Goal: Task Accomplishment & Management: Complete application form

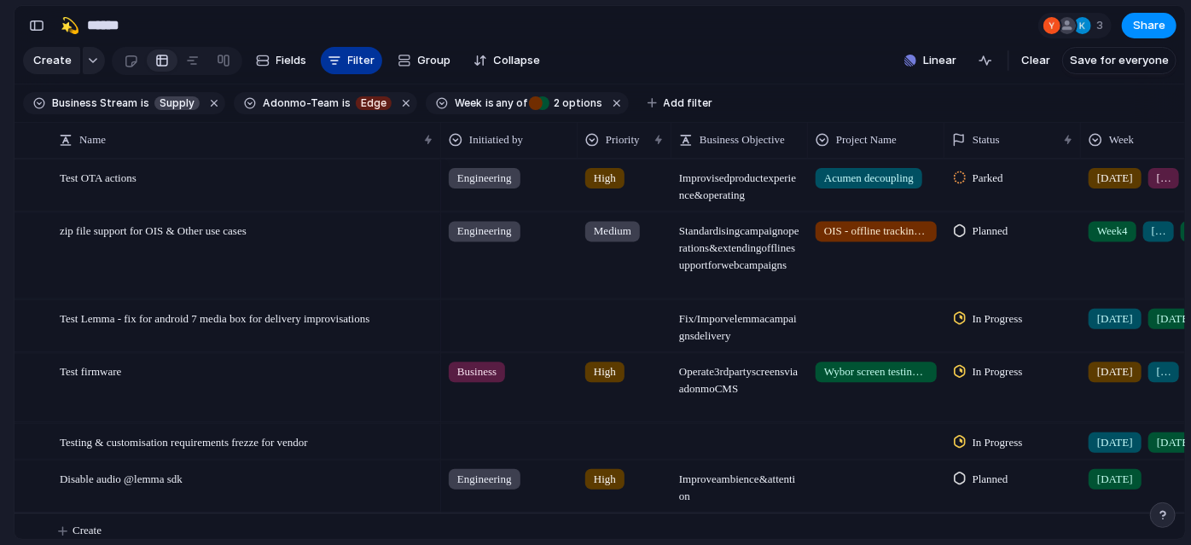
click at [357, 54] on button "Filter" at bounding box center [351, 60] width 61 height 27
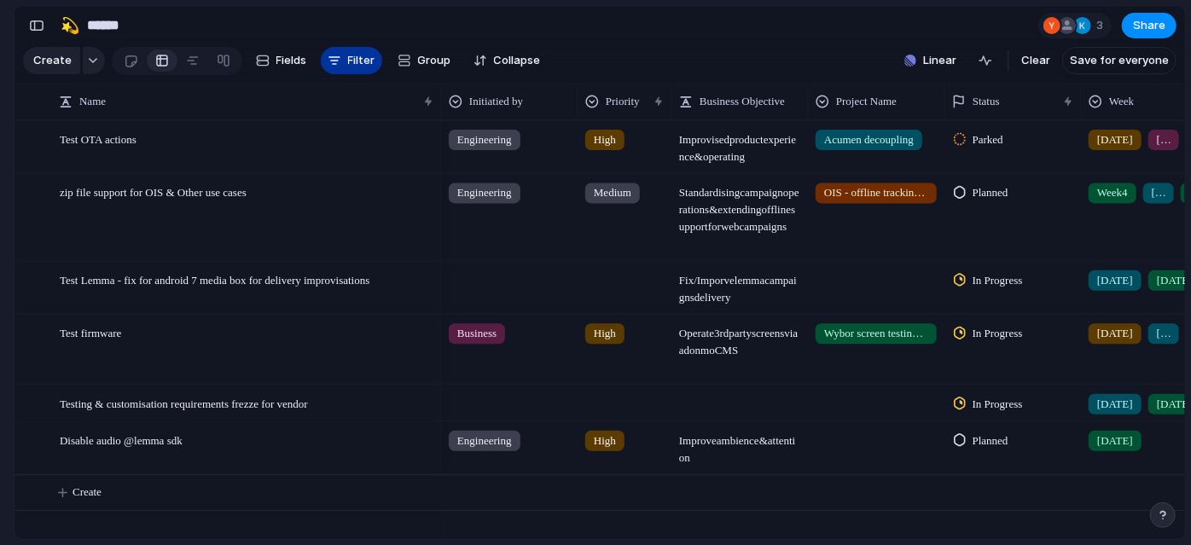
click at [362, 65] on span "Filter" at bounding box center [361, 60] width 27 height 17
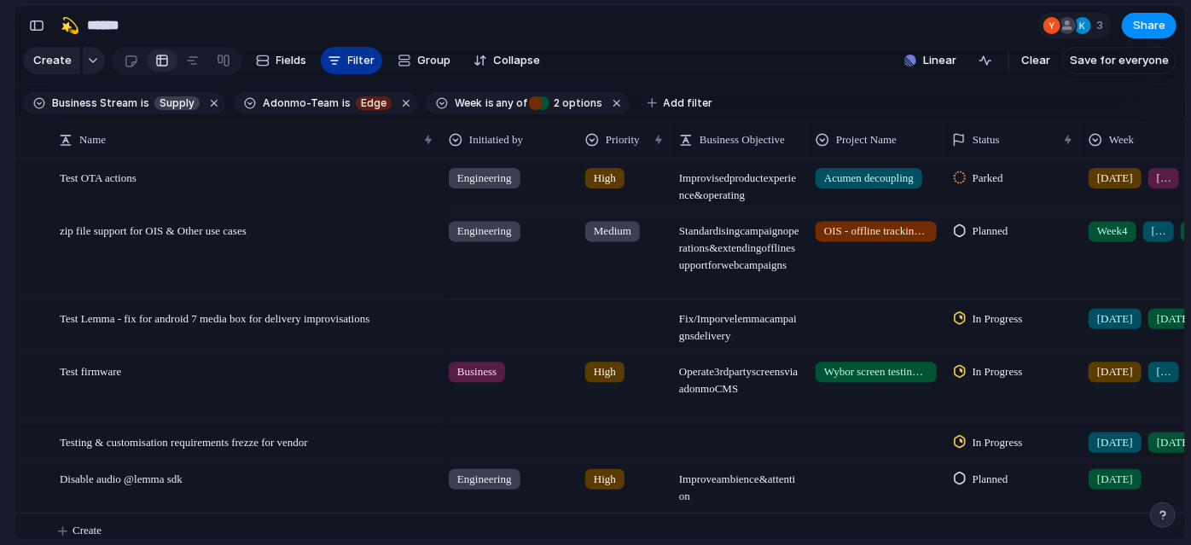
click at [362, 65] on span "Filter" at bounding box center [361, 60] width 27 height 17
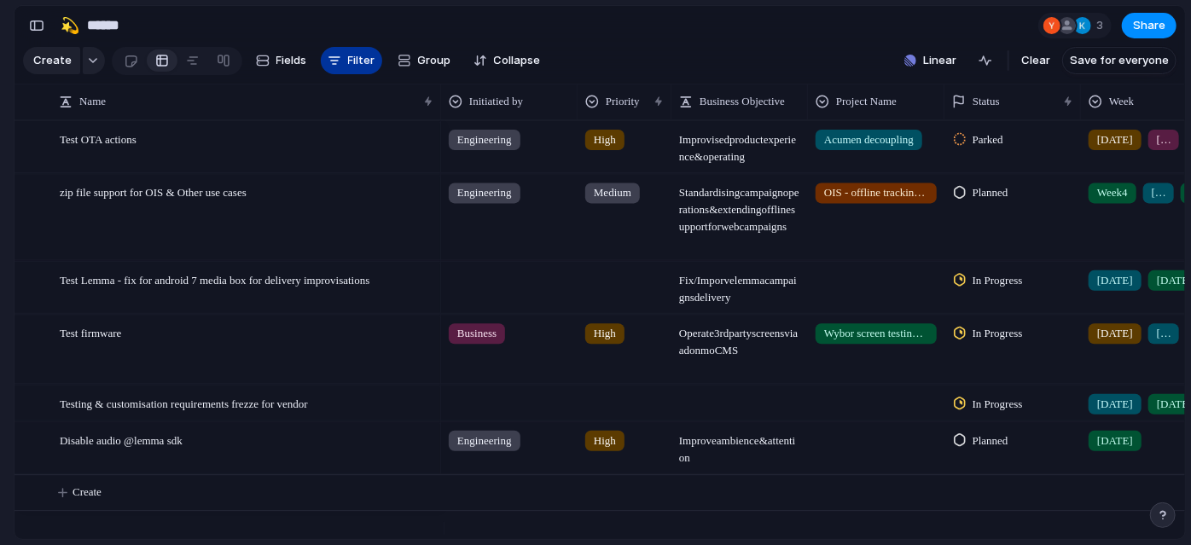
click at [362, 65] on span "Filter" at bounding box center [361, 60] width 27 height 17
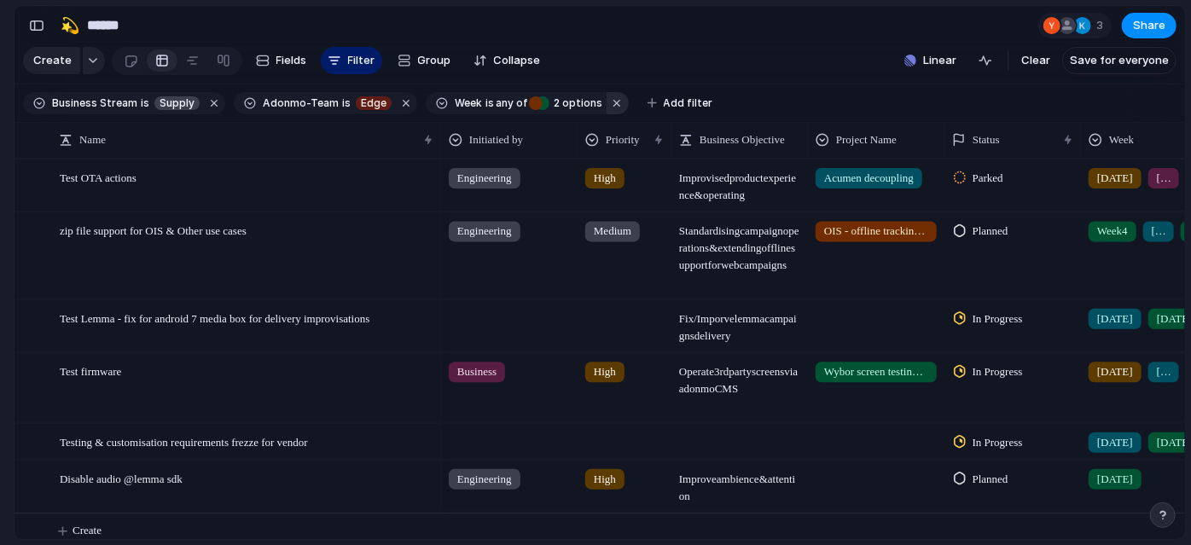
click at [607, 113] on button "button" at bounding box center [618, 103] width 22 height 22
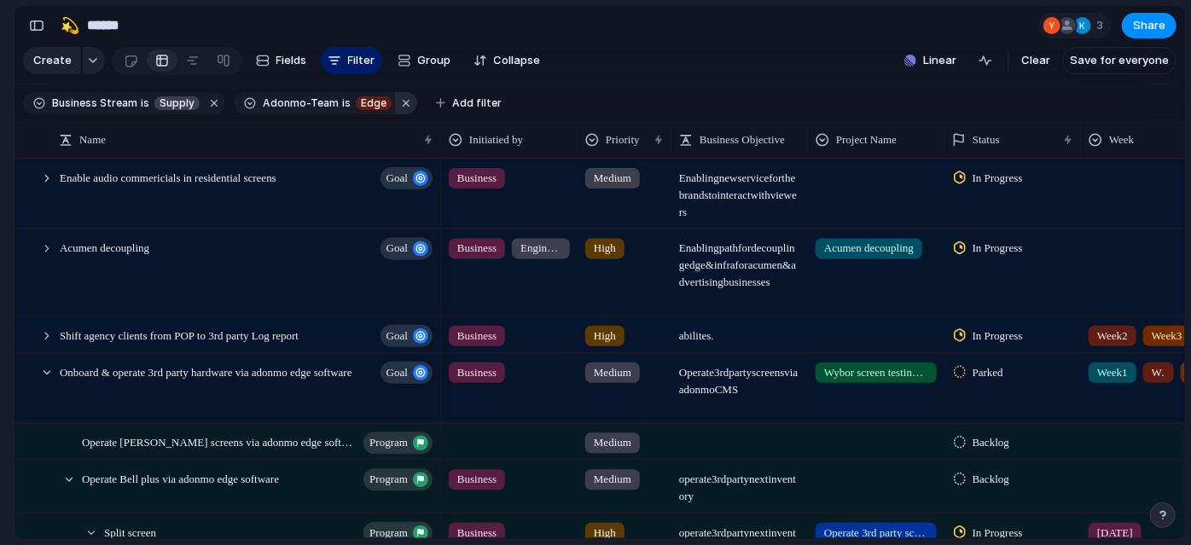
click at [398, 114] on button "button" at bounding box center [406, 103] width 22 height 22
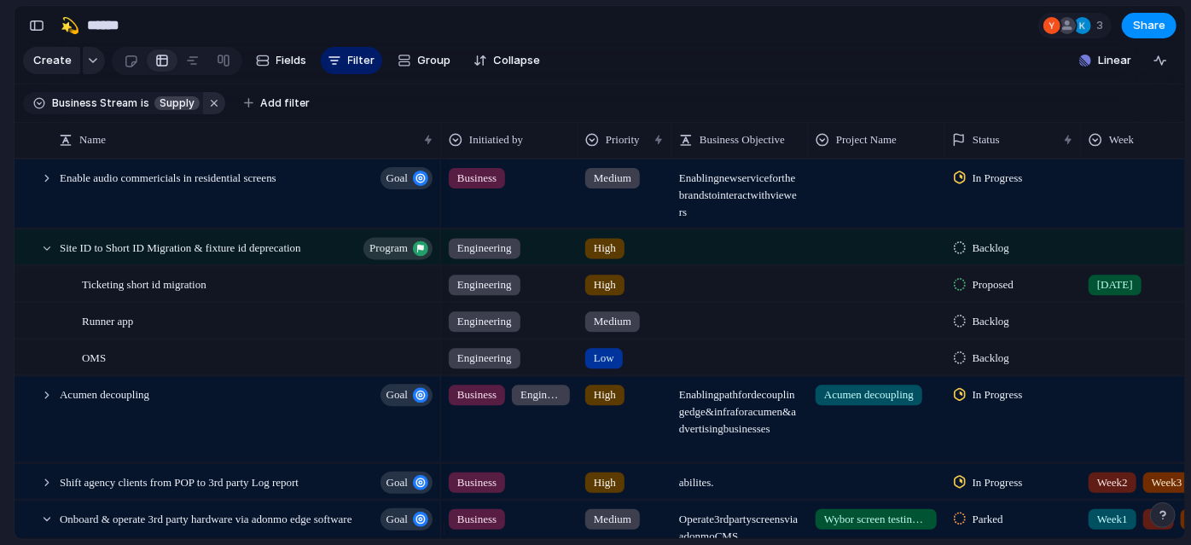
click at [205, 112] on button "button" at bounding box center [214, 103] width 22 height 22
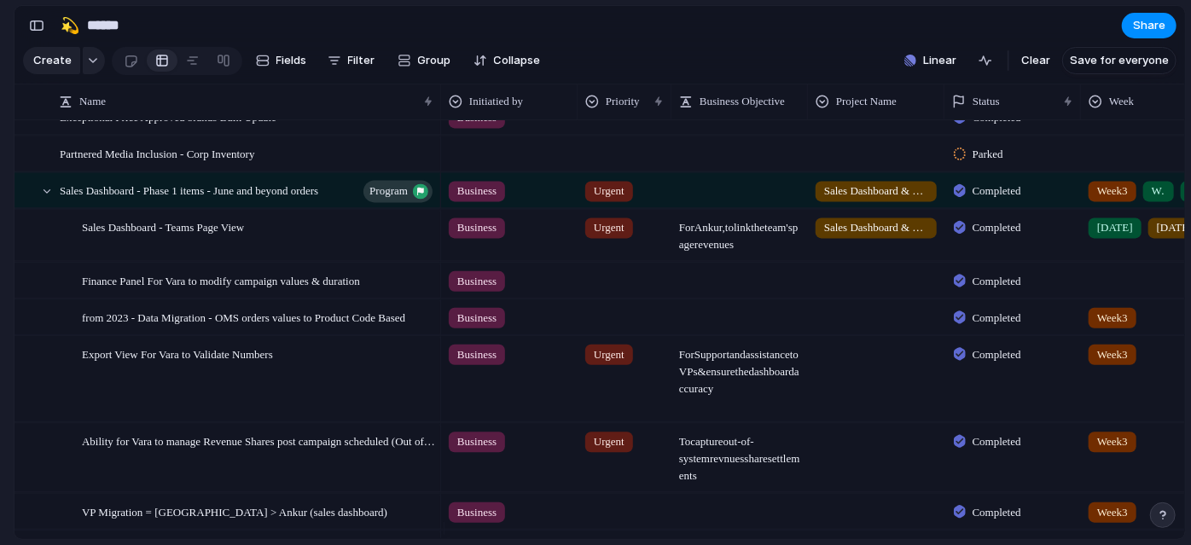
scroll to position [1386, 0]
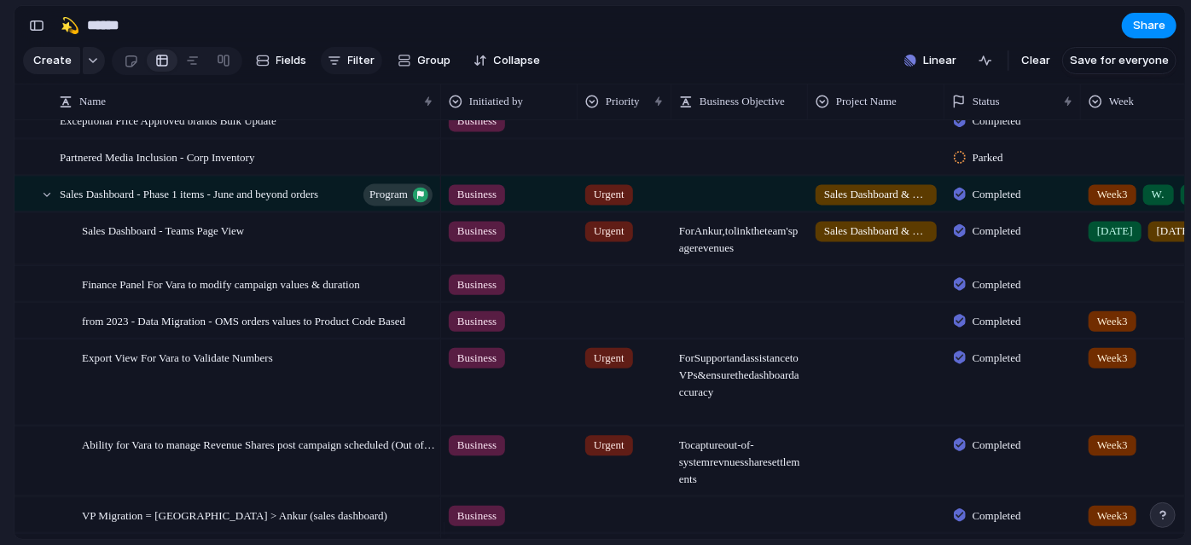
click at [334, 63] on div "button" at bounding box center [335, 61] width 14 height 14
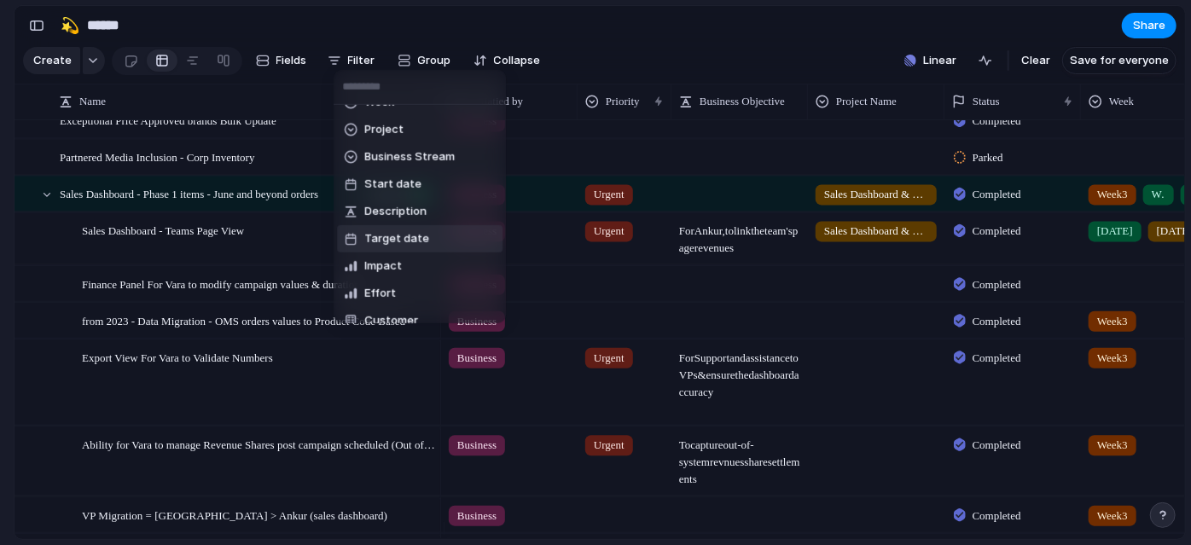
scroll to position [18, 0]
click at [426, 155] on span "Business Stream" at bounding box center [409, 159] width 90 height 17
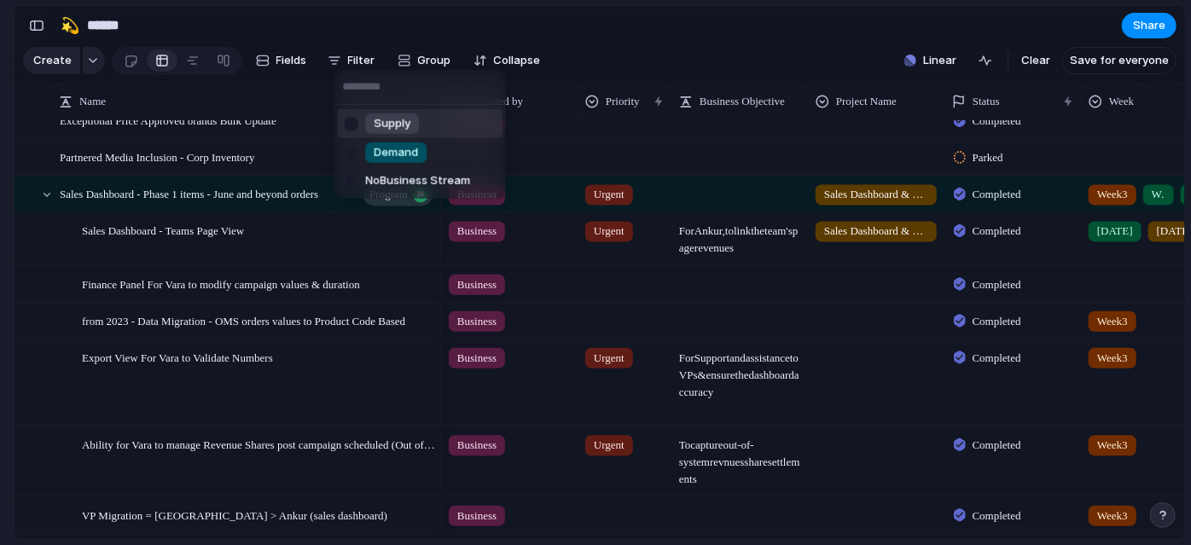
click at [389, 130] on span "Supply" at bounding box center [392, 123] width 37 height 17
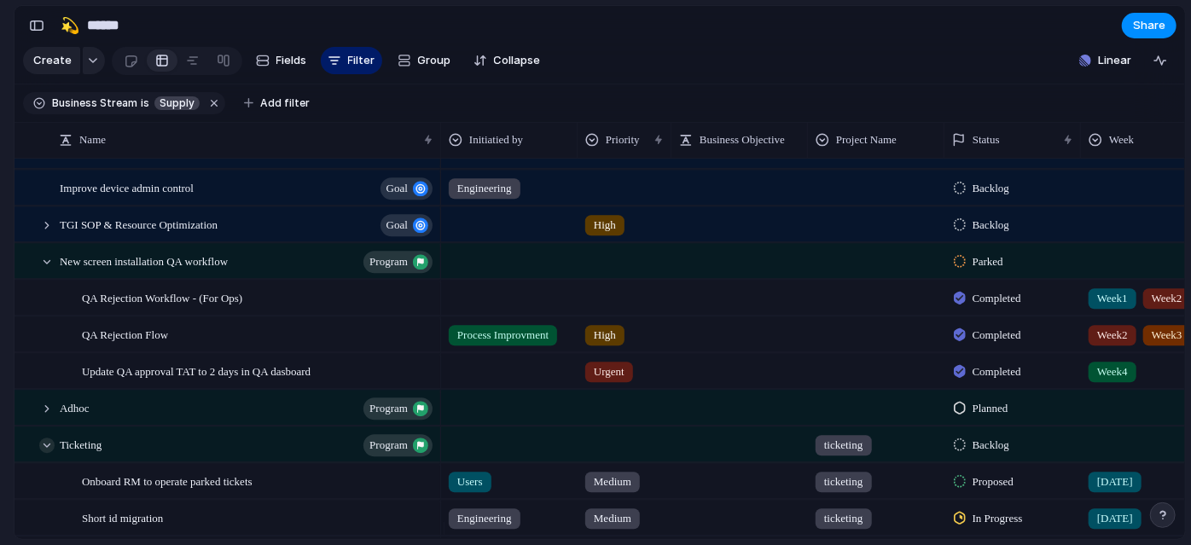
click at [46, 453] on div at bounding box center [46, 445] width 15 height 15
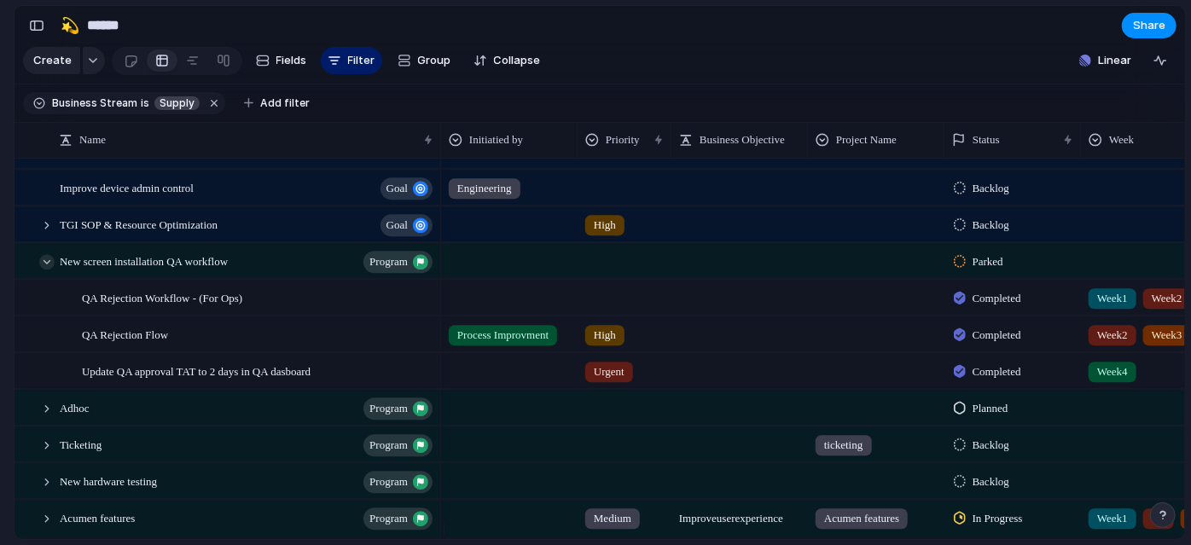
click at [49, 270] on div at bounding box center [46, 261] width 15 height 15
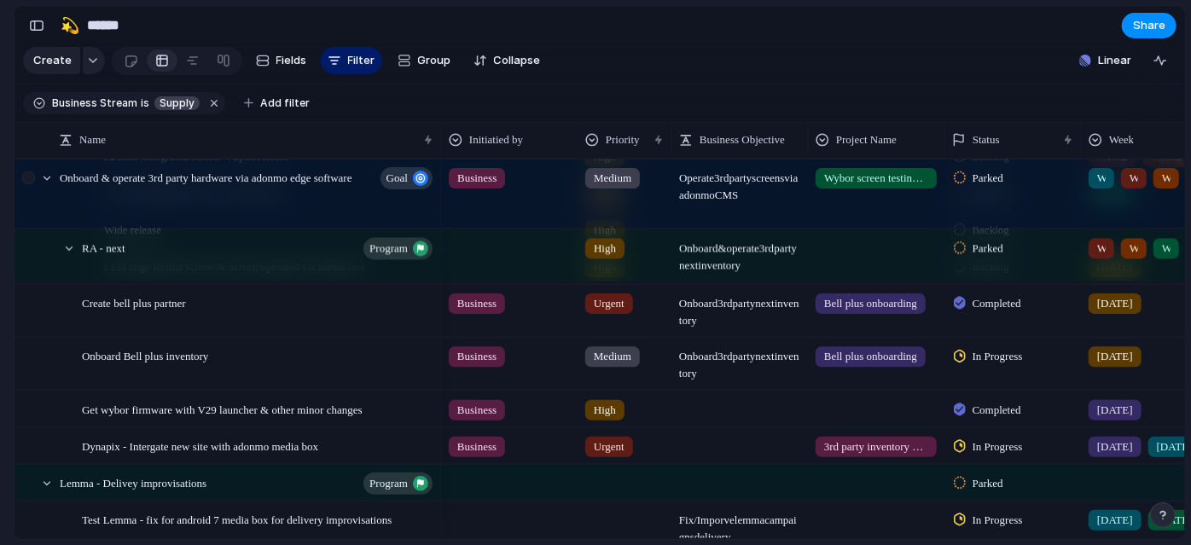
scroll to position [964, 0]
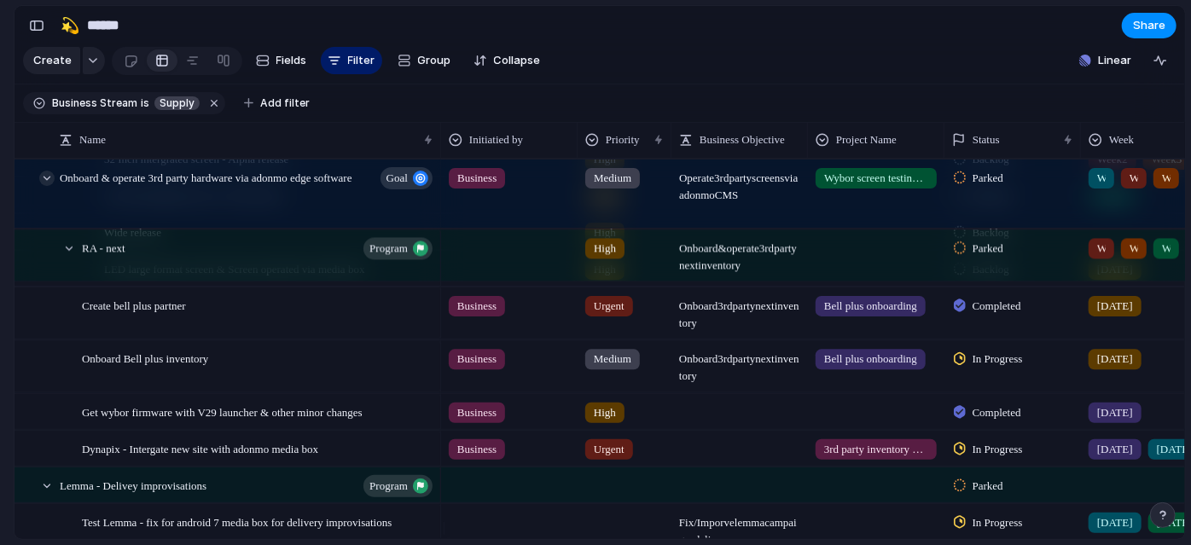
click at [49, 186] on div at bounding box center [46, 178] width 15 height 15
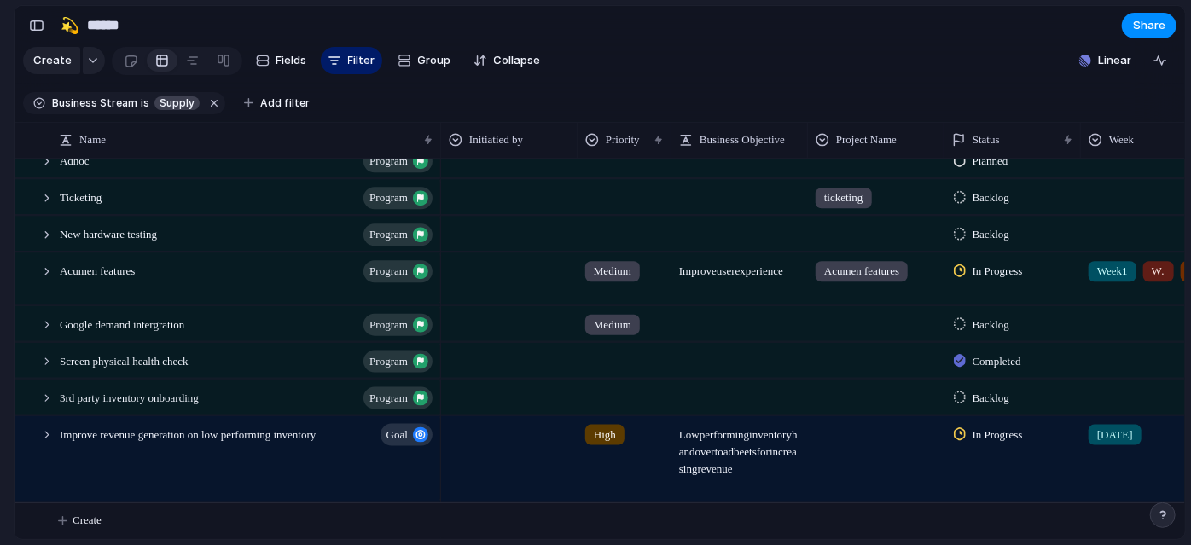
scroll to position [0, 0]
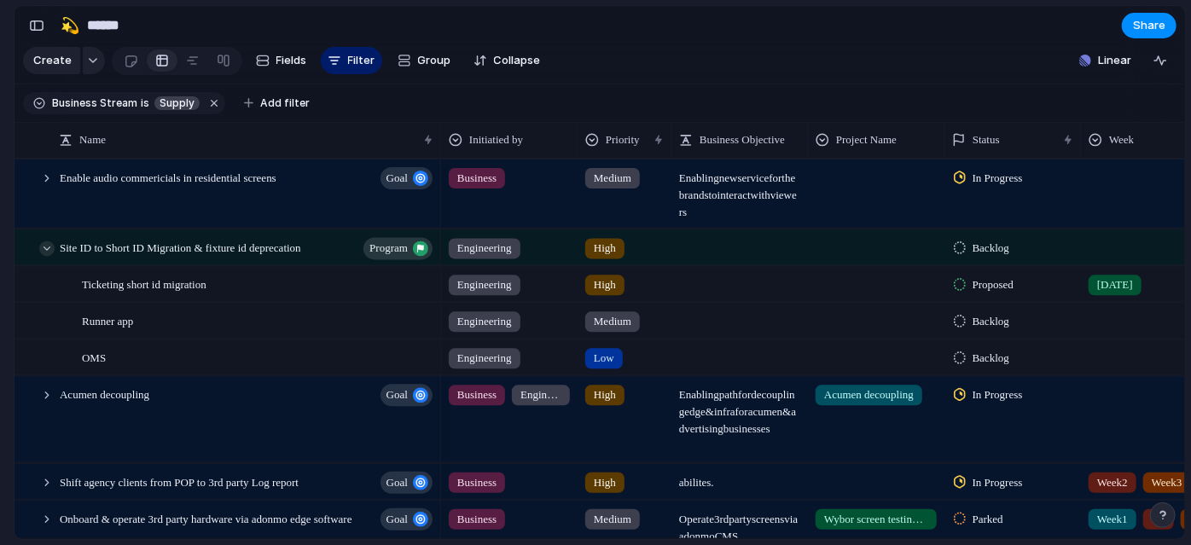
click at [49, 256] on div at bounding box center [46, 248] width 15 height 15
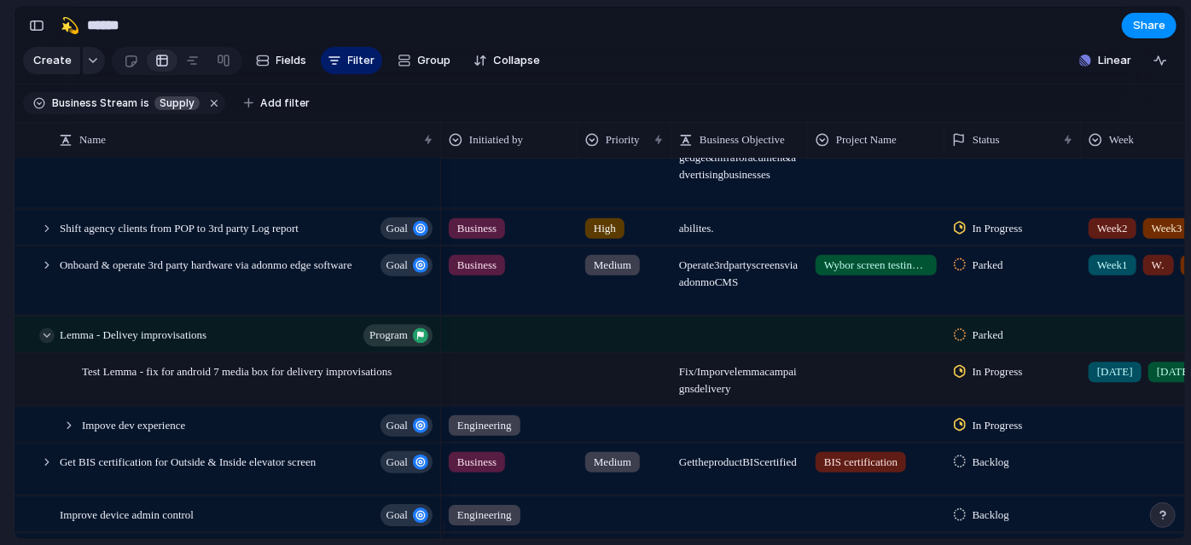
click at [47, 340] on div at bounding box center [46, 335] width 15 height 15
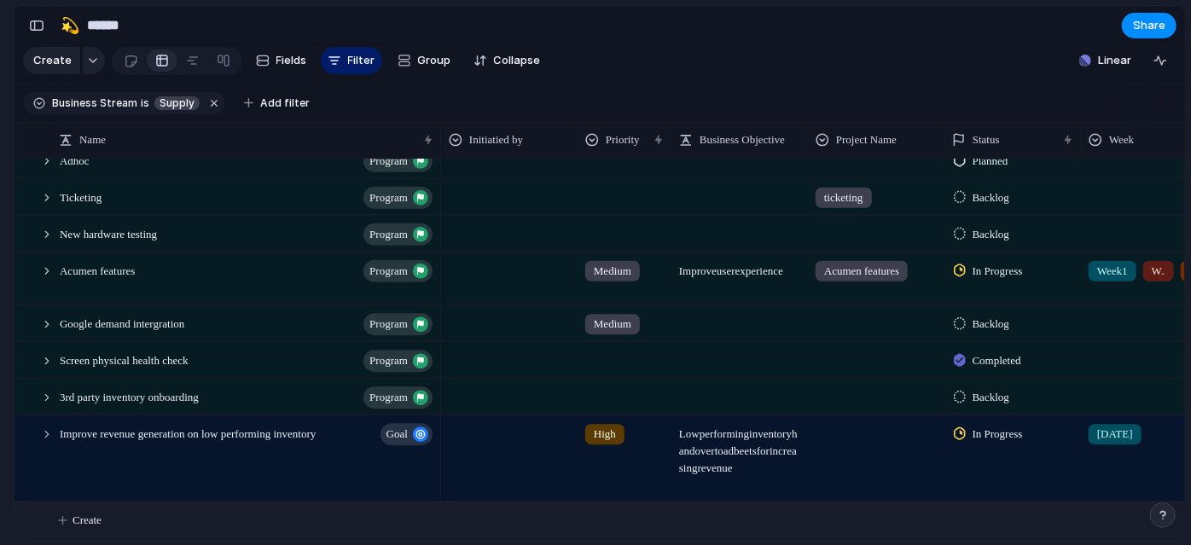
click at [74, 519] on span "Create" at bounding box center [87, 520] width 29 height 17
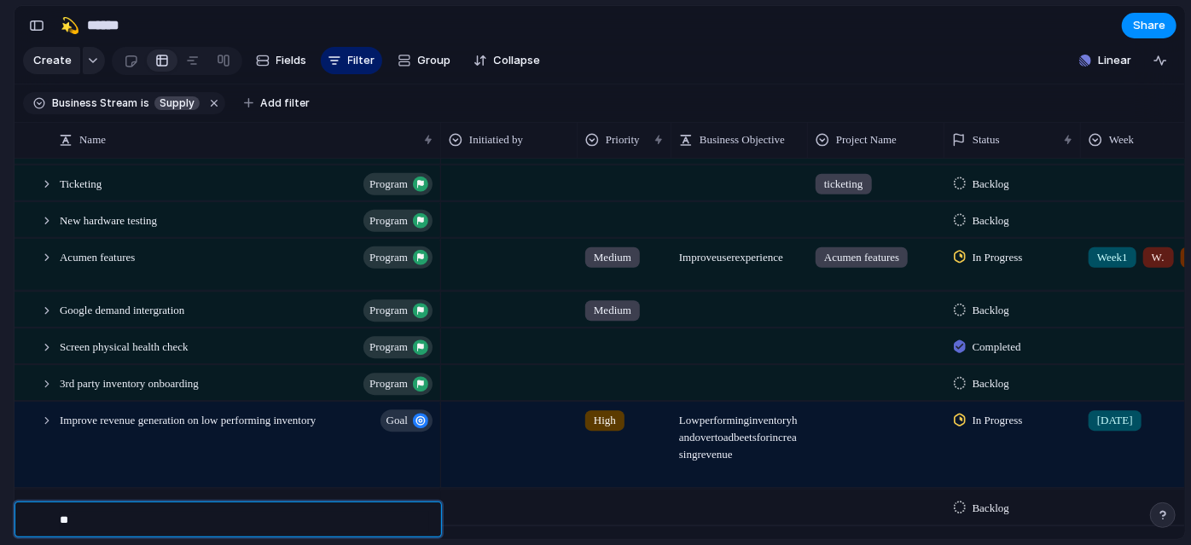
type textarea "*"
type textarea "**********"
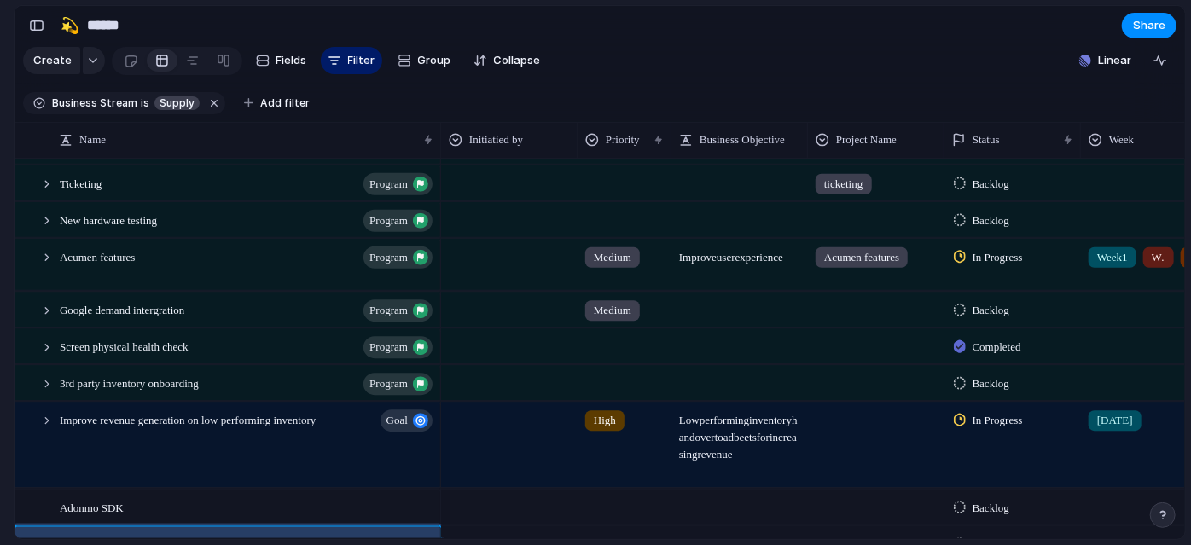
scroll to position [568, 0]
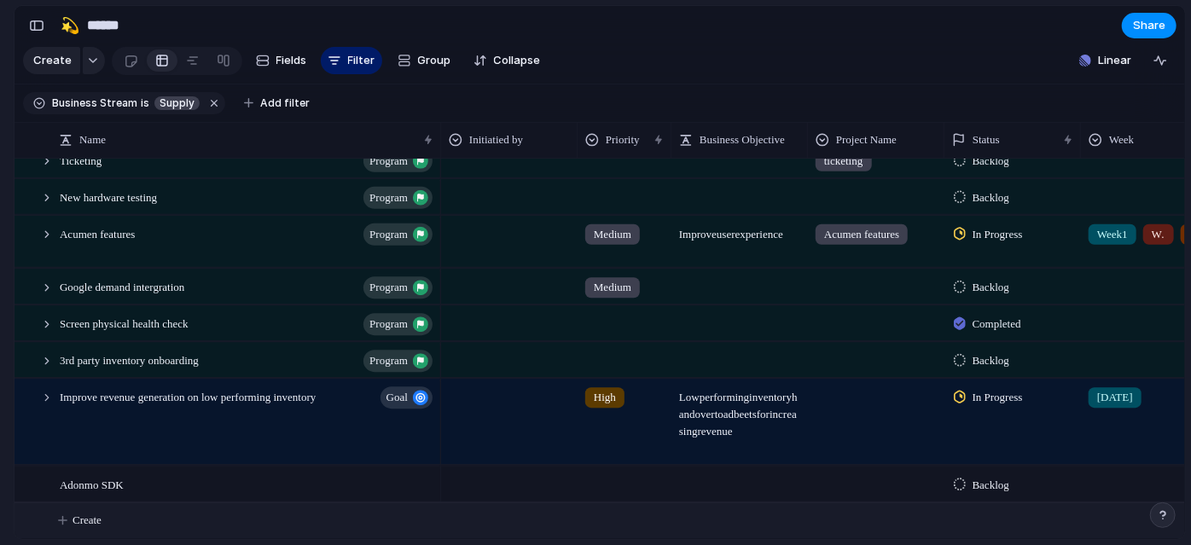
click at [236, 480] on div "Adonmo SDK" at bounding box center [247, 484] width 375 height 35
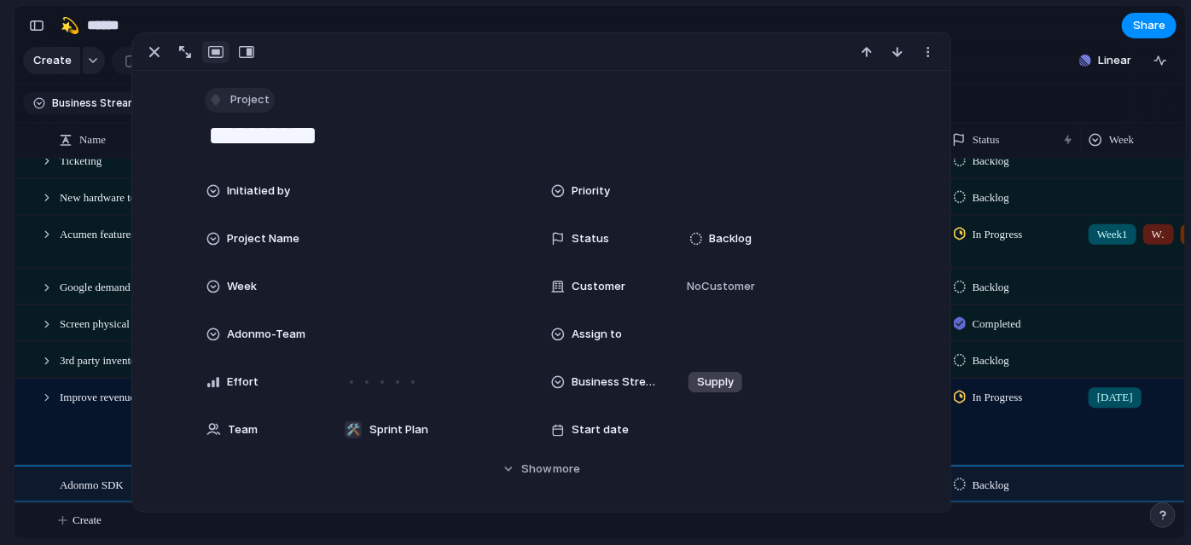
click at [233, 96] on span "Project" at bounding box center [249, 99] width 39 height 17
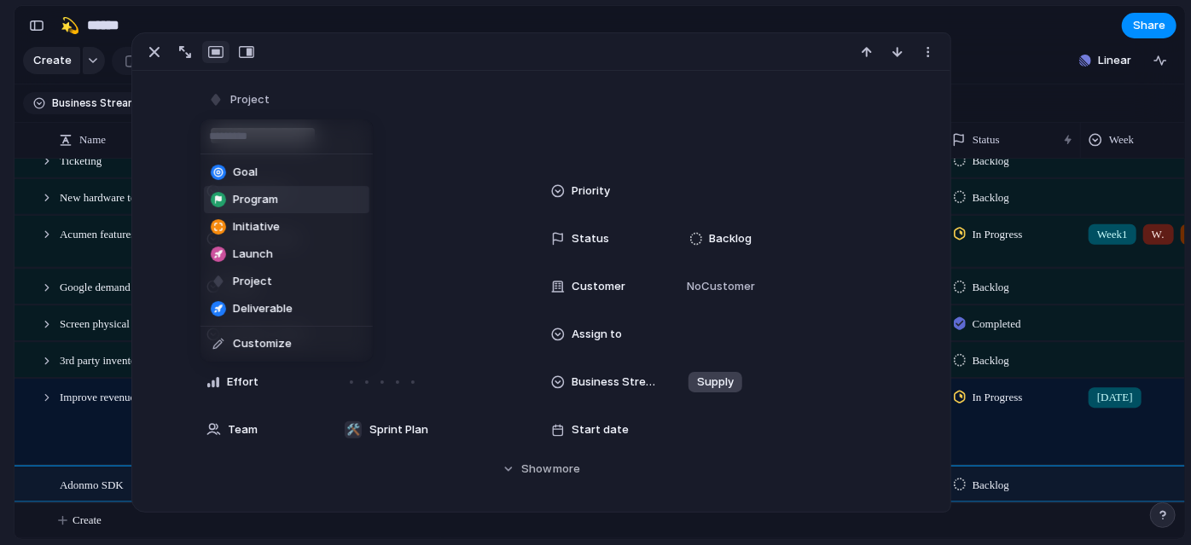
click at [257, 207] on span "Program" at bounding box center [255, 199] width 45 height 17
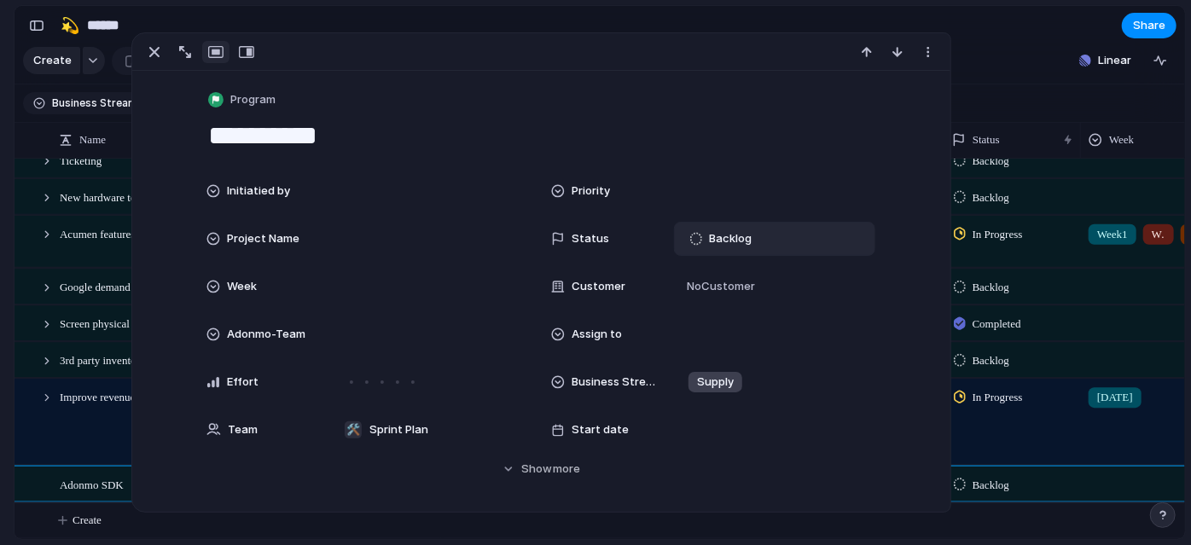
click at [729, 238] on span "Backlog" at bounding box center [730, 238] width 43 height 17
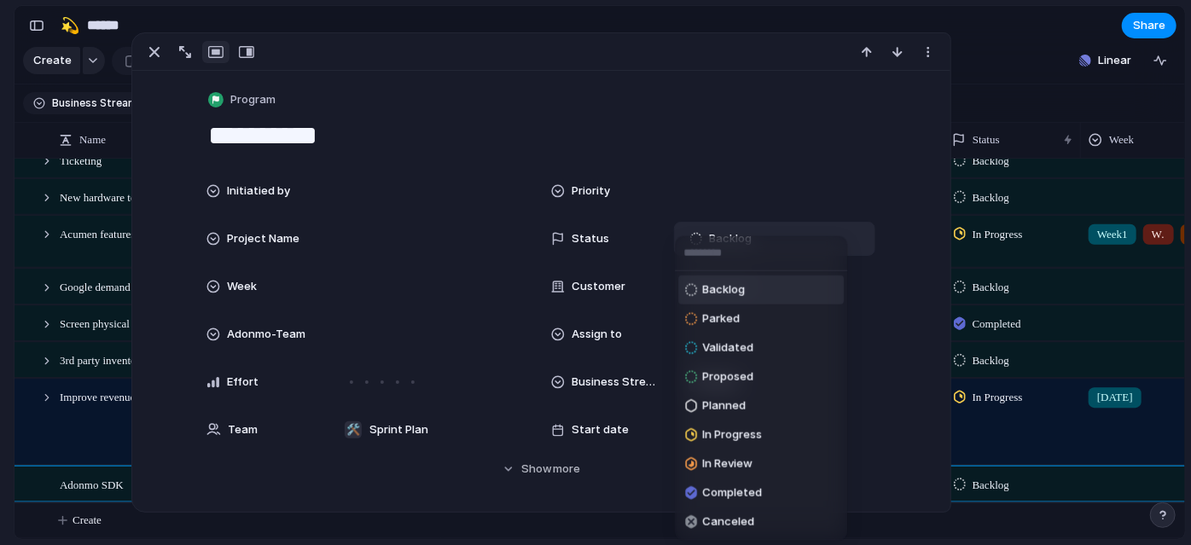
click at [729, 238] on input "text" at bounding box center [761, 253] width 172 height 34
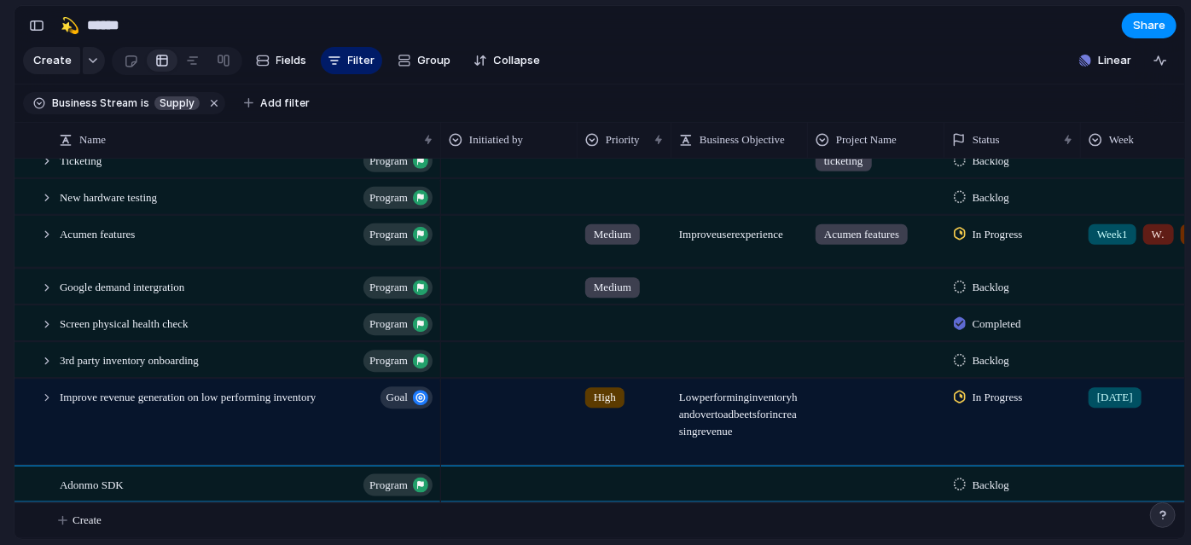
click at [0, 432] on section "Keep using Index You've crossed the free limit of 300 items Upgrade plan" at bounding box center [7, 464] width 14 height 162
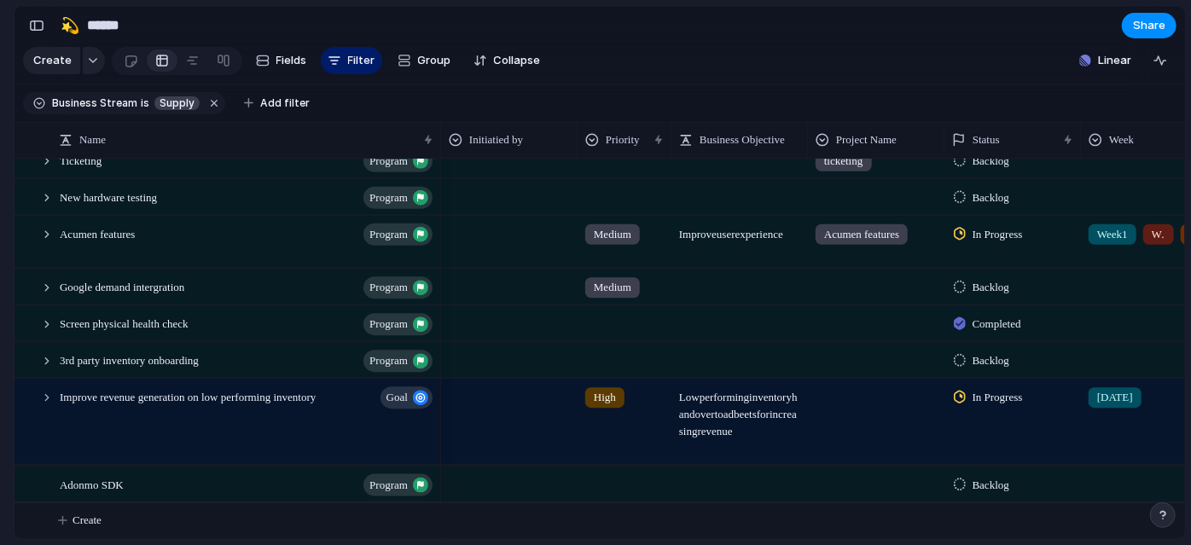
click at [1003, 484] on span "Backlog" at bounding box center [991, 484] width 37 height 17
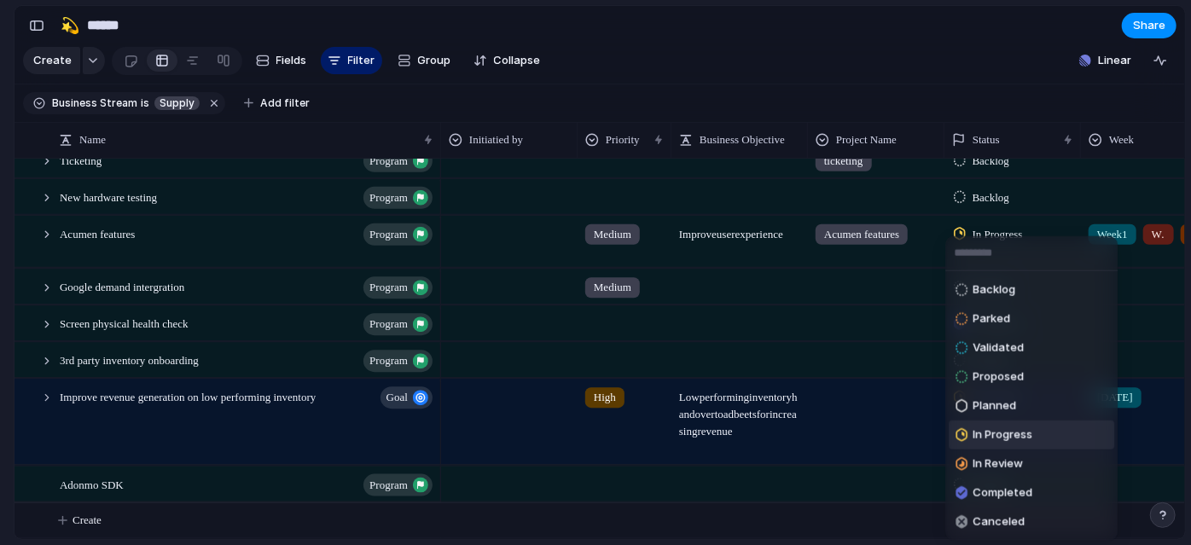
click at [1003, 437] on span "In Progress" at bounding box center [1003, 435] width 60 height 17
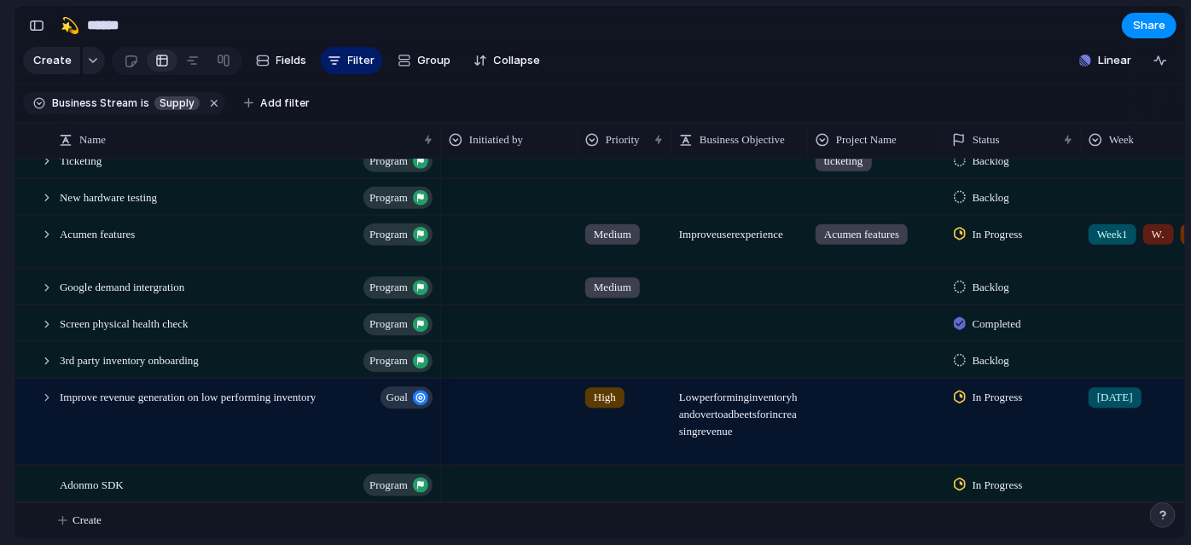
click at [866, 485] on div at bounding box center [876, 481] width 135 height 28
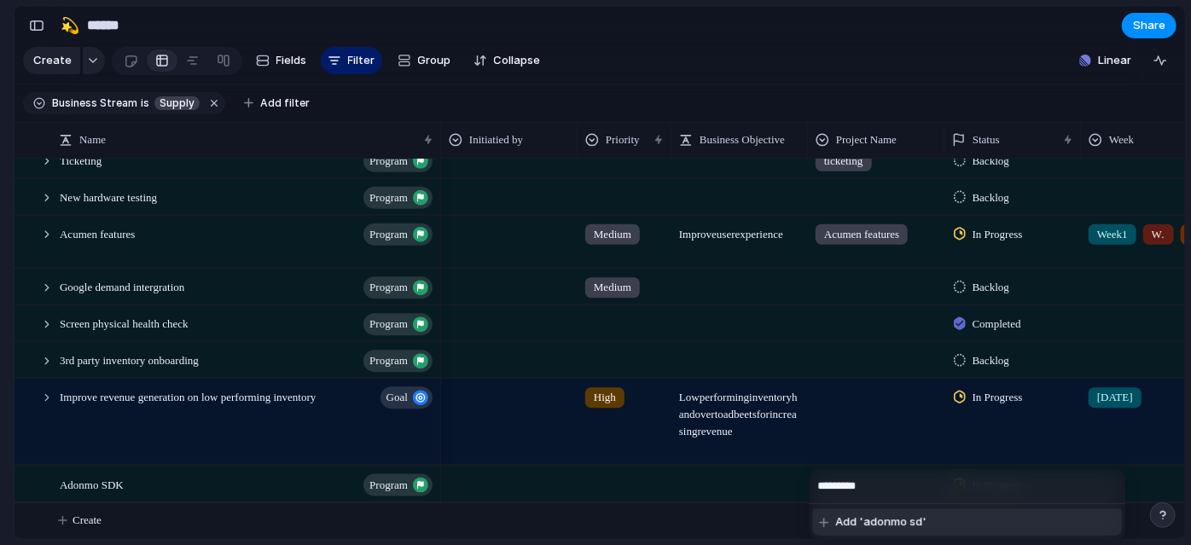
type input "**********"
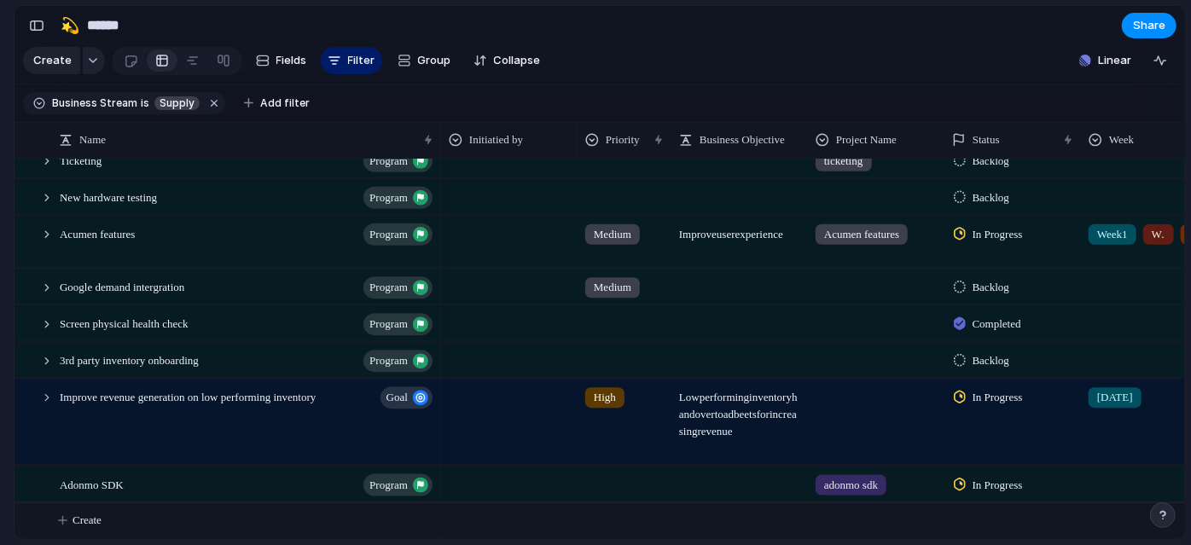
click at [0, 414] on section "Keep using Index You've crossed the free limit of 300 items Upgrade plan" at bounding box center [7, 464] width 14 height 162
click at [737, 477] on div at bounding box center [739, 476] width 135 height 18
type textarea "**********"
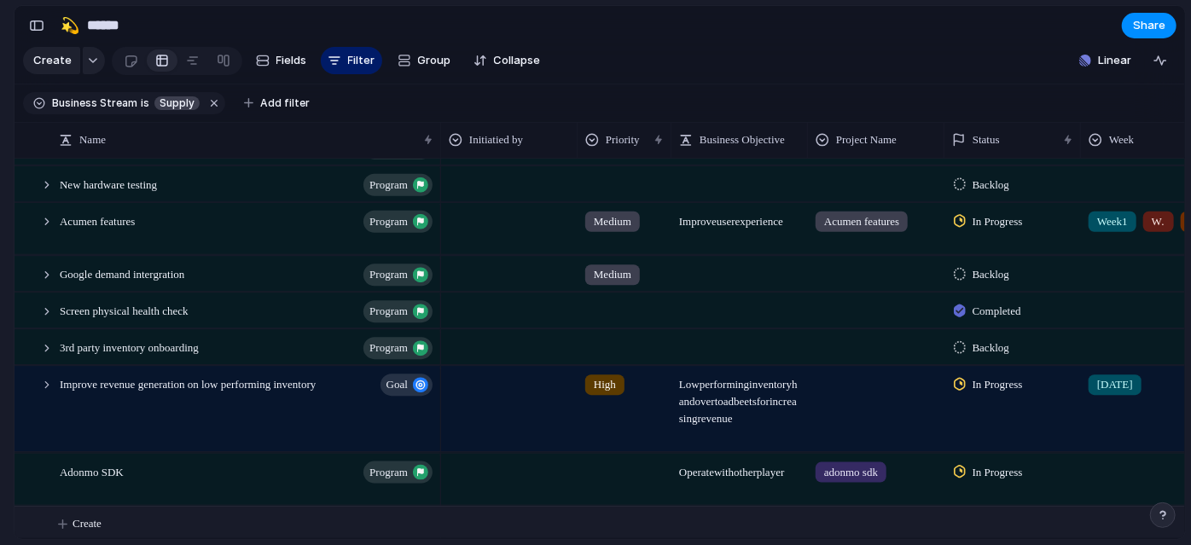
scroll to position [585, 0]
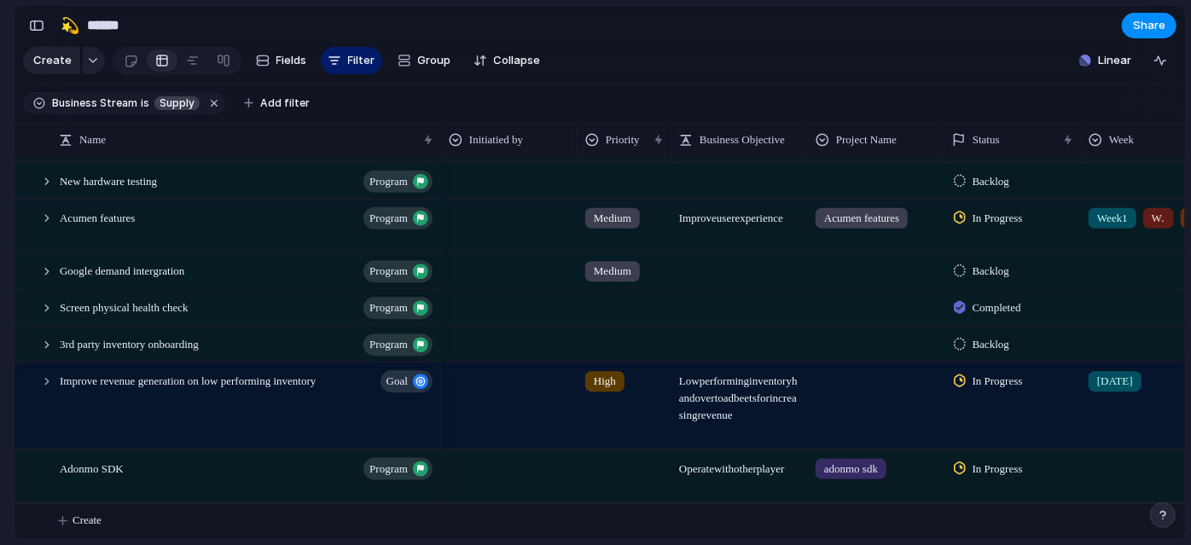
click at [754, 477] on span "Operate with other player" at bounding box center [739, 463] width 135 height 26
type textarea "**********"
click at [0, 392] on section "🛠️ Sprint Plan Projects 🍎 June- Digital Plan 🧊 July Test 🤖 Week2 🍎 July- Supply…" at bounding box center [94, 266] width 188 height 265
click at [591, 463] on div at bounding box center [624, 464] width 92 height 28
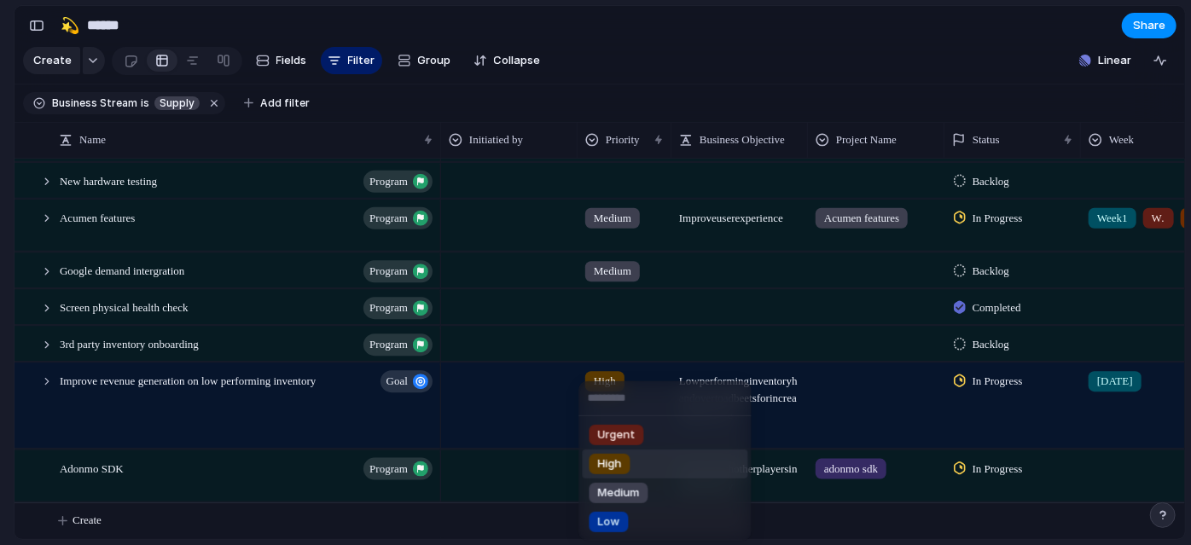
click at [598, 460] on span "High" at bounding box center [610, 464] width 24 height 17
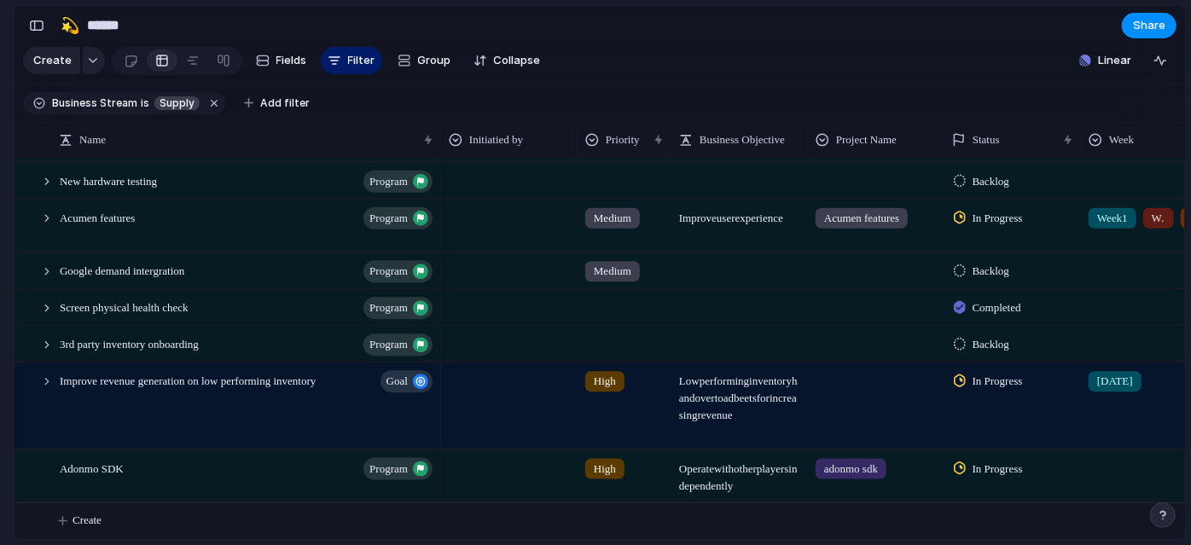
click at [1092, 474] on div at bounding box center [1149, 464] width 135 height 28
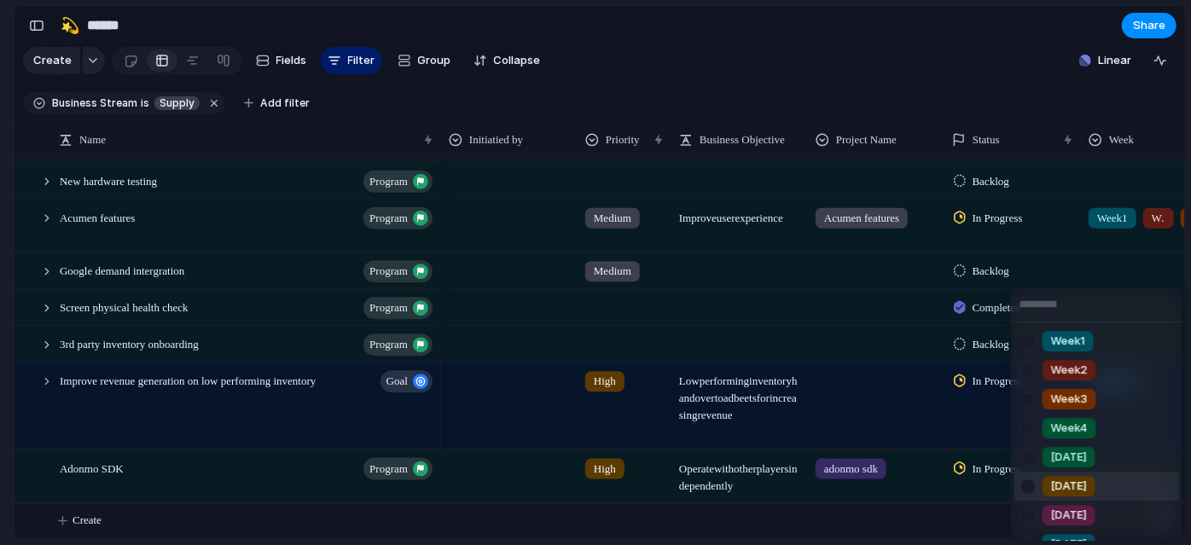
scroll to position [138, 0]
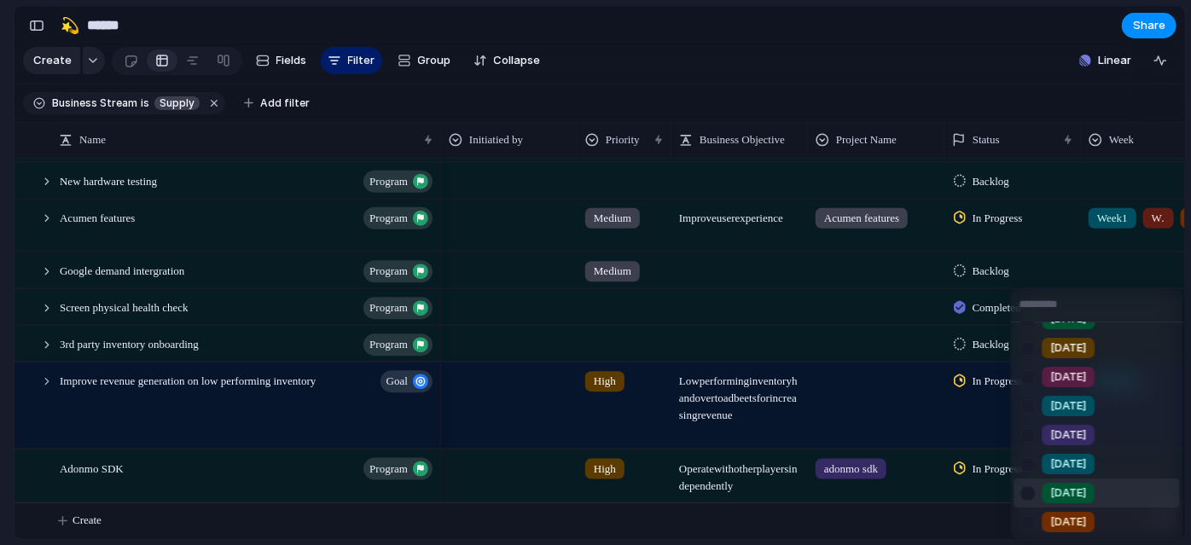
click at [1035, 503] on div at bounding box center [1029, 494] width 30 height 30
